Goal: Task Accomplishment & Management: Manage account settings

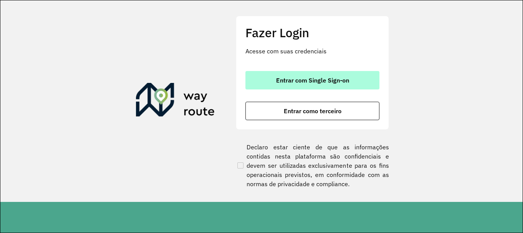
click at [307, 81] on span "Entrar com Single Sign-on" at bounding box center [312, 80] width 73 height 6
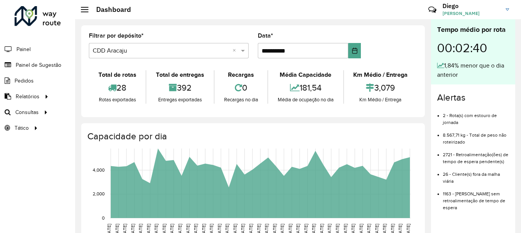
click at [458, 10] on span "[PERSON_NAME]" at bounding box center [471, 13] width 57 height 7
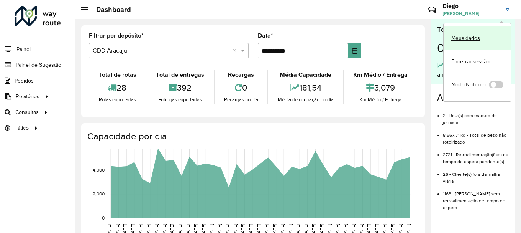
click at [467, 35] on link "Meus dados" at bounding box center [477, 37] width 67 height 23
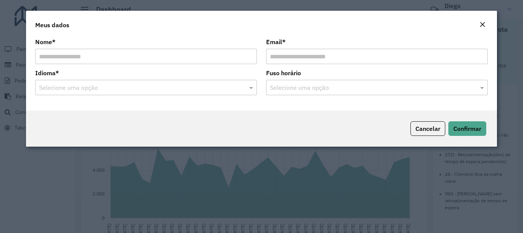
click at [485, 26] on em "Close" at bounding box center [483, 24] width 6 height 6
